Goal: Task Accomplishment & Management: Manage account settings

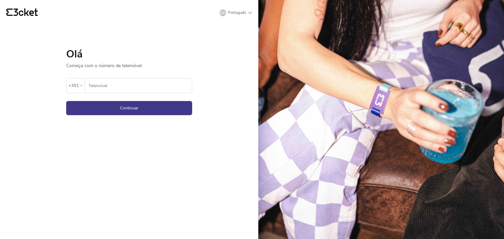
click at [90, 97] on form "Ocorreu um erro. Se o erro persistir, entrar em contato com o suporte. +351 Tel…" at bounding box center [129, 92] width 126 height 46
click at [104, 91] on input "Telemóvel" at bounding box center [140, 85] width 104 height 14
type input "914498339"
click at [141, 111] on button "Continuar" at bounding box center [129, 108] width 126 height 14
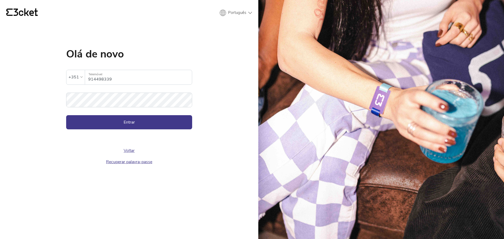
click at [111, 114] on form "A palavra-passe inserida é inválida +351 914498339 Telemóvel Palavra-passe Entr…" at bounding box center [129, 94] width 126 height 70
click at [112, 118] on button "Entrar" at bounding box center [129, 122] width 126 height 14
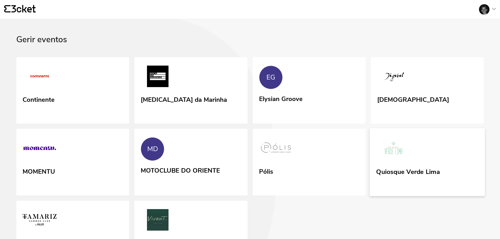
click at [395, 137] on img at bounding box center [393, 149] width 35 height 24
click at [144, 36] on div "Gerir eventos" at bounding box center [250, 46] width 468 height 22
drag, startPoint x: 78, startPoint y: 96, endPoint x: 11, endPoint y: 67, distance: 73.6
click at [11, 67] on icon at bounding box center [134, 61] width 283 height 377
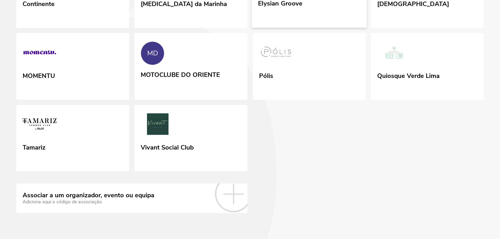
scroll to position [98, 0]
